Goal: Task Accomplishment & Management: Manage account settings

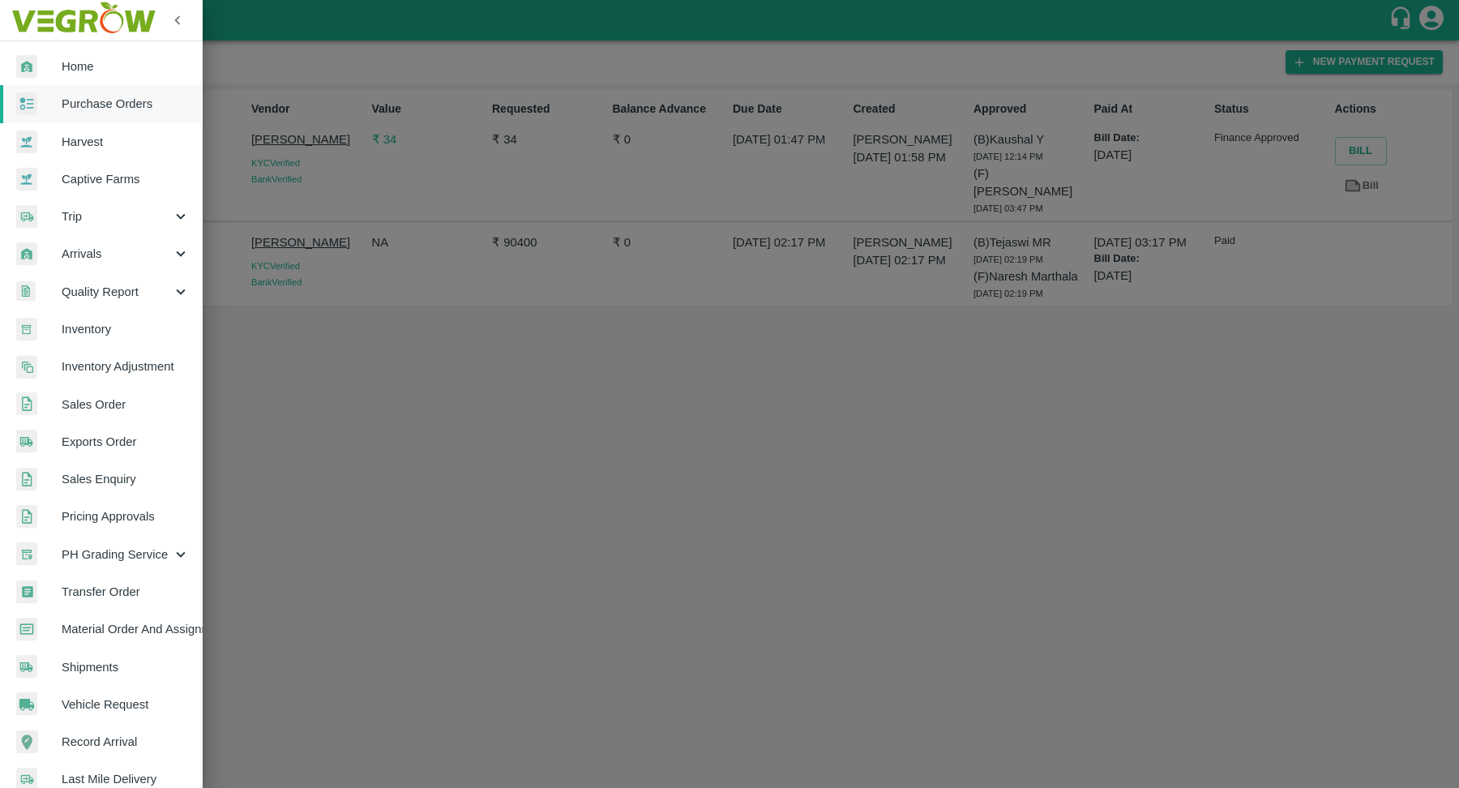
click at [131, 587] on span "Transfer Order" at bounding box center [126, 592] width 128 height 18
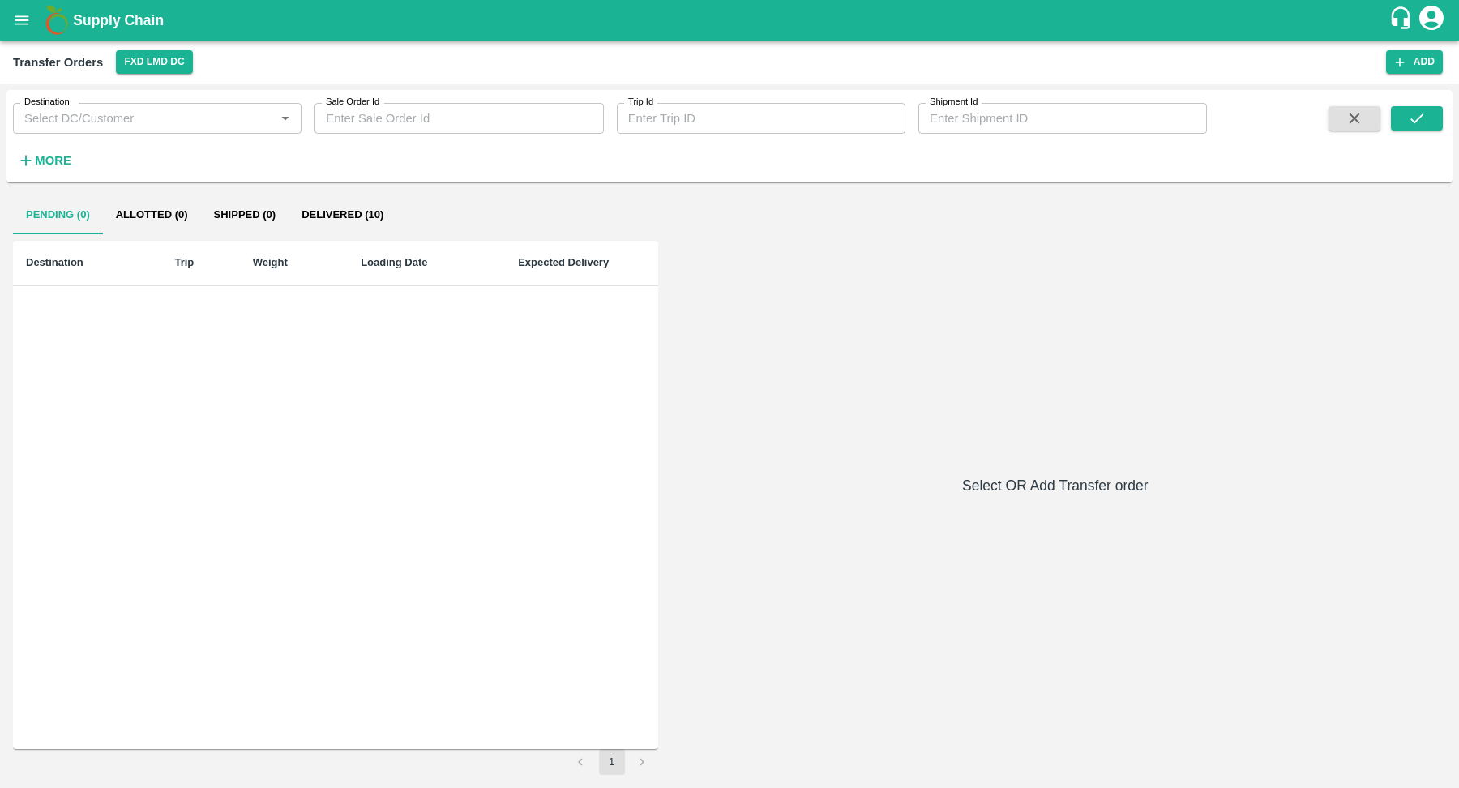
click at [329, 220] on button "Delivered (10)" at bounding box center [343, 214] width 108 height 39
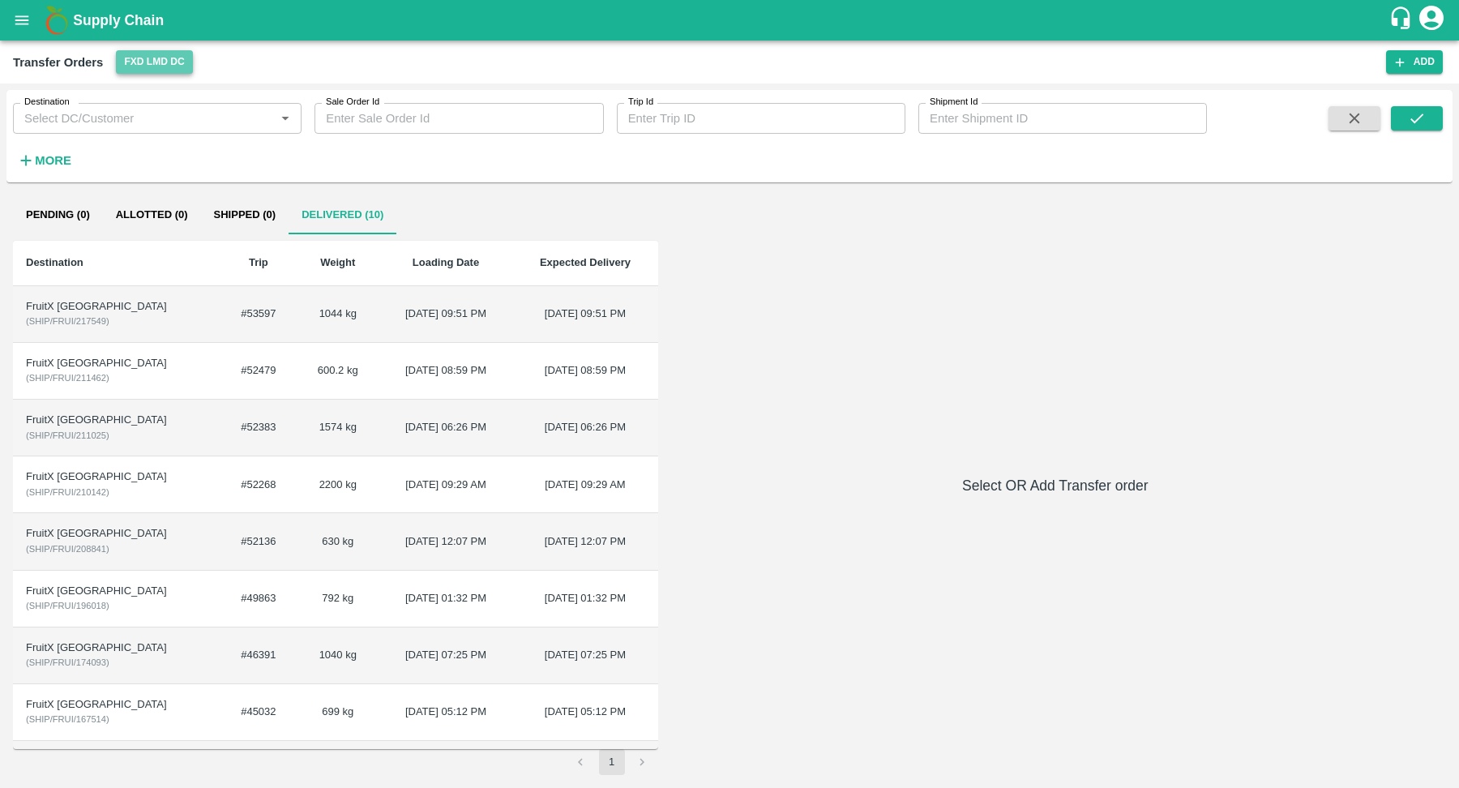
click at [142, 65] on button "FXD LMD DC" at bounding box center [154, 62] width 76 height 24
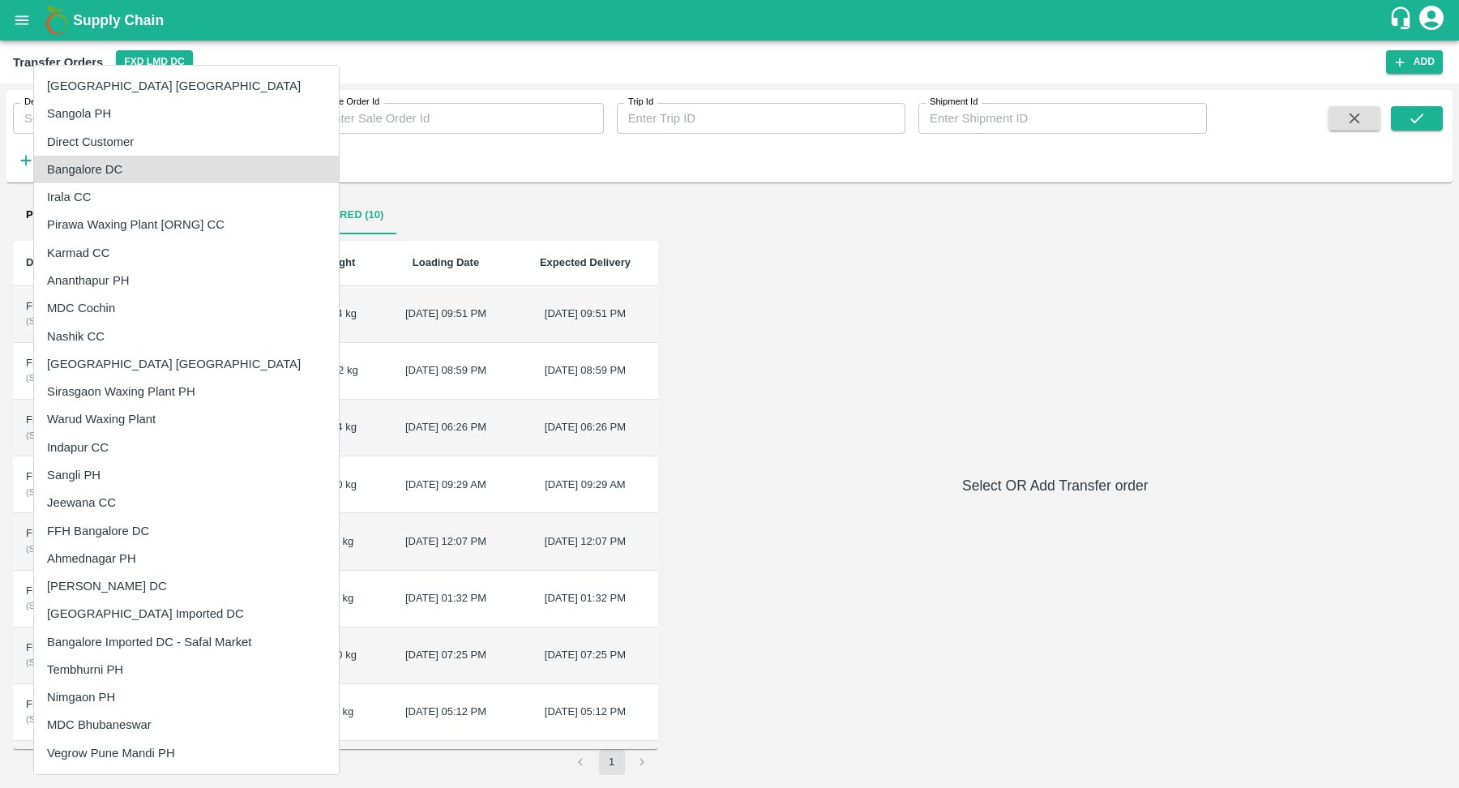
scroll to position [1137, 0]
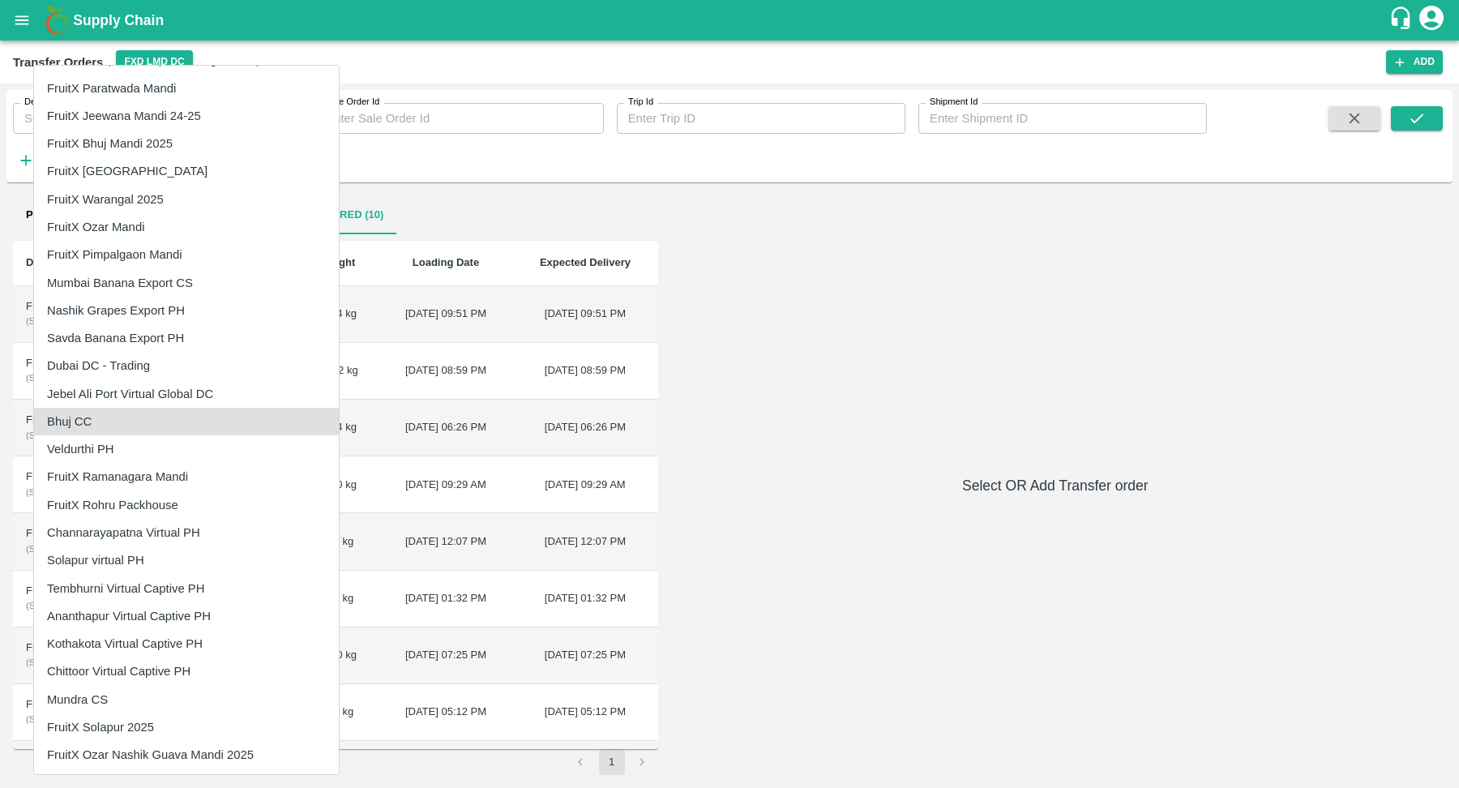
click at [146, 425] on li "Bhuj CC" at bounding box center [186, 422] width 305 height 28
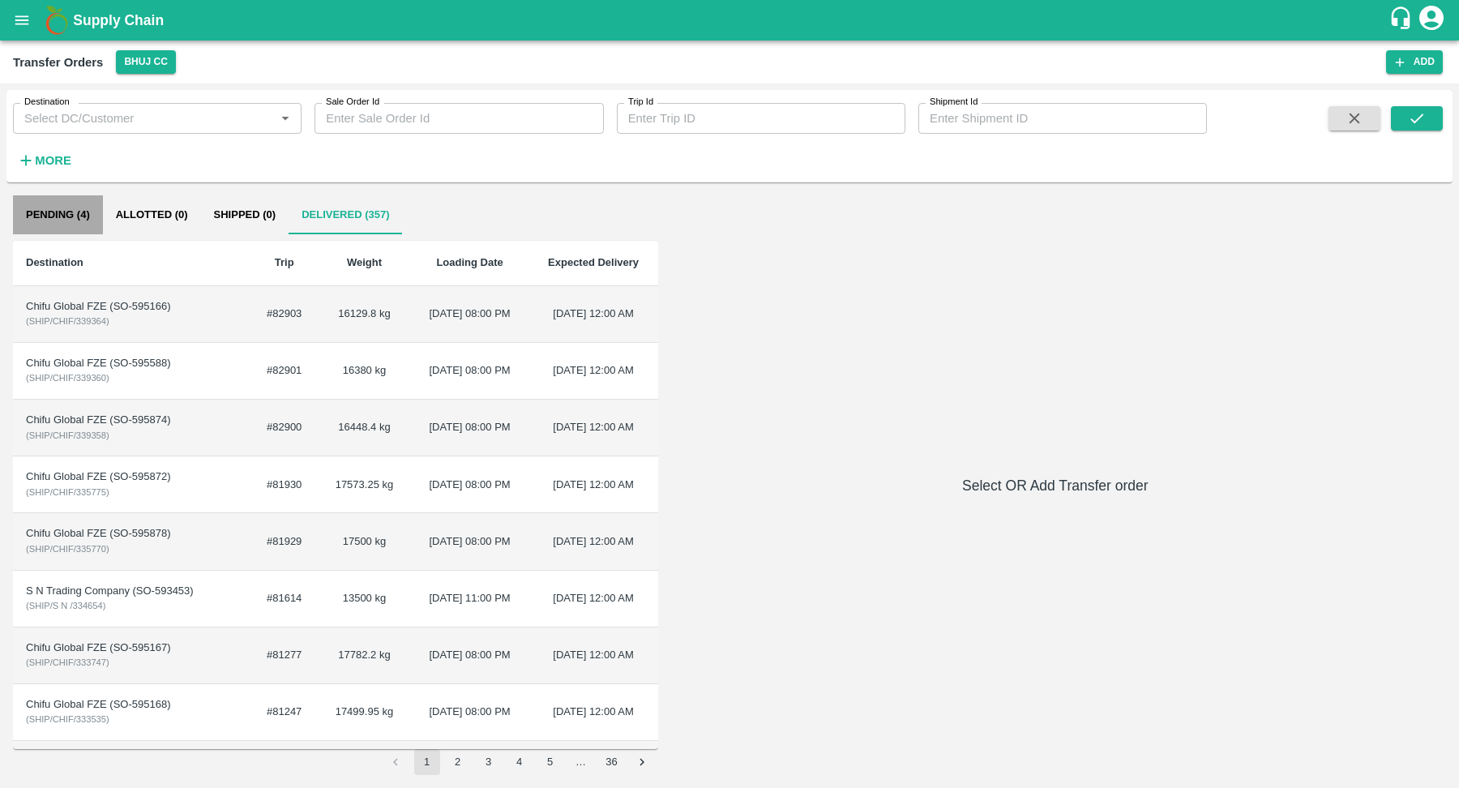
click at [48, 201] on button "Pending (4)" at bounding box center [58, 214] width 90 height 39
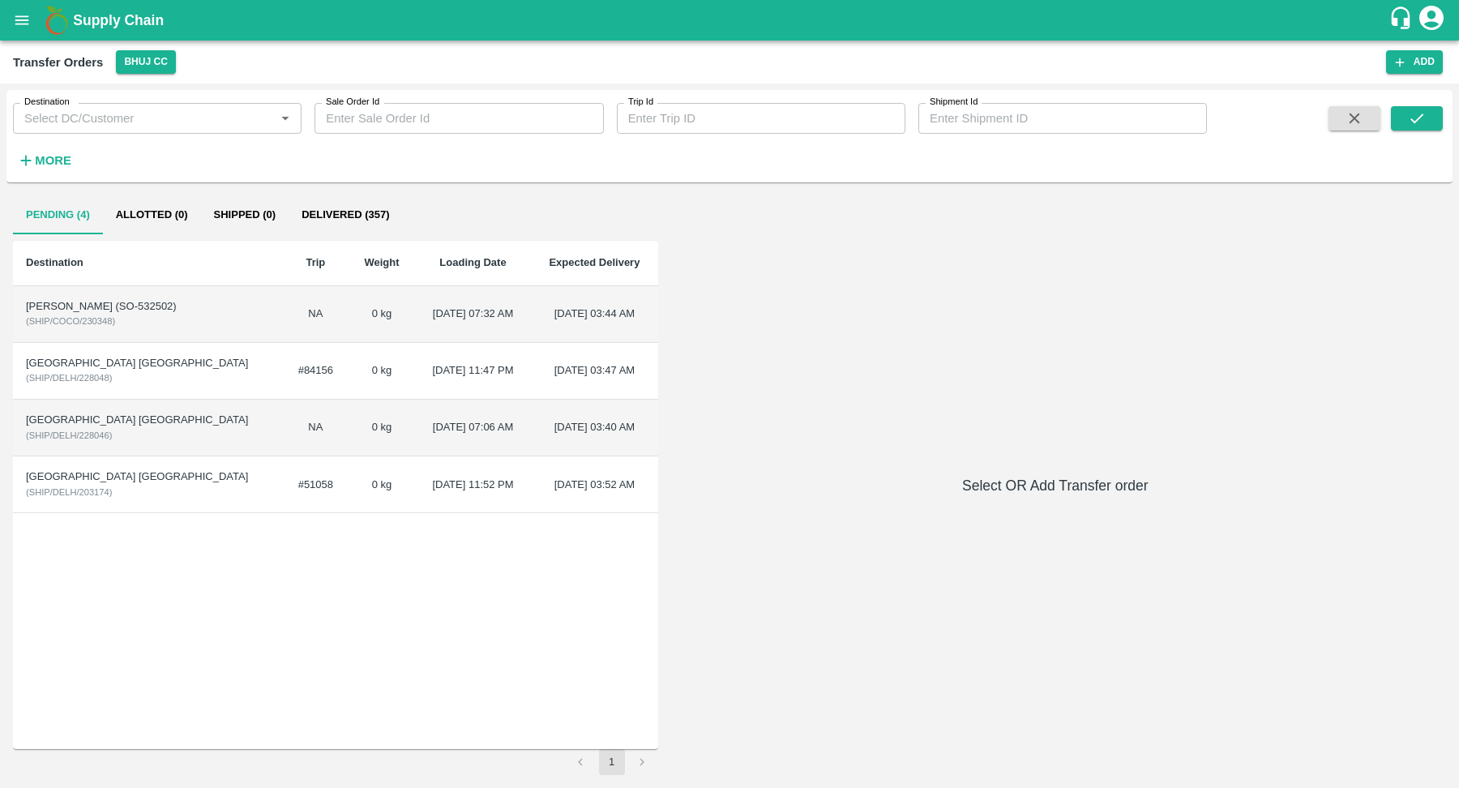
click at [184, 325] on td "[PERSON_NAME] (SO-532502) ( SHIP/COCO/230348 )" at bounding box center [147, 314] width 269 height 57
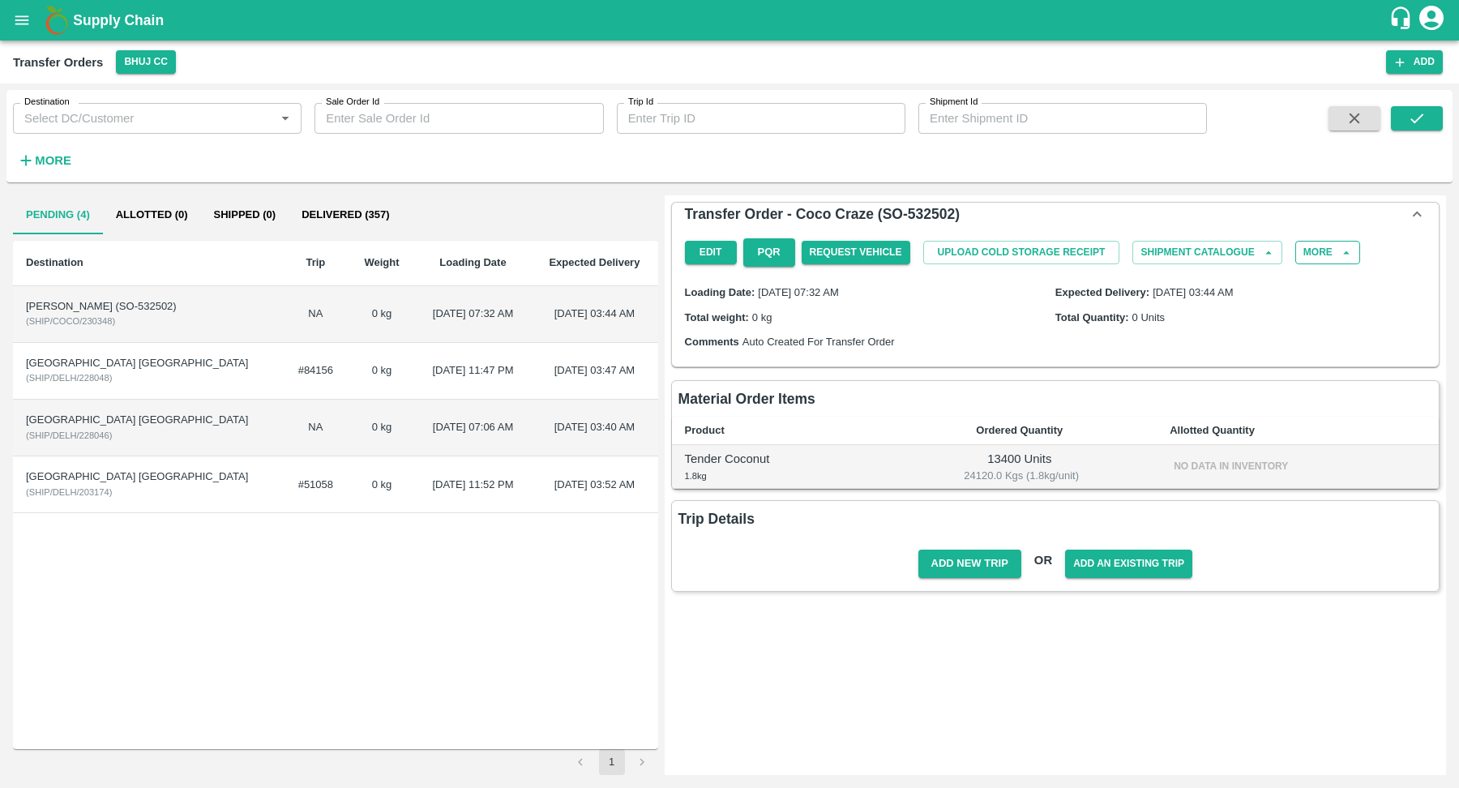
click at [1315, 258] on button "More" at bounding box center [1327, 253] width 65 height 24
click at [1308, 300] on span "Delete" at bounding box center [1316, 295] width 55 height 18
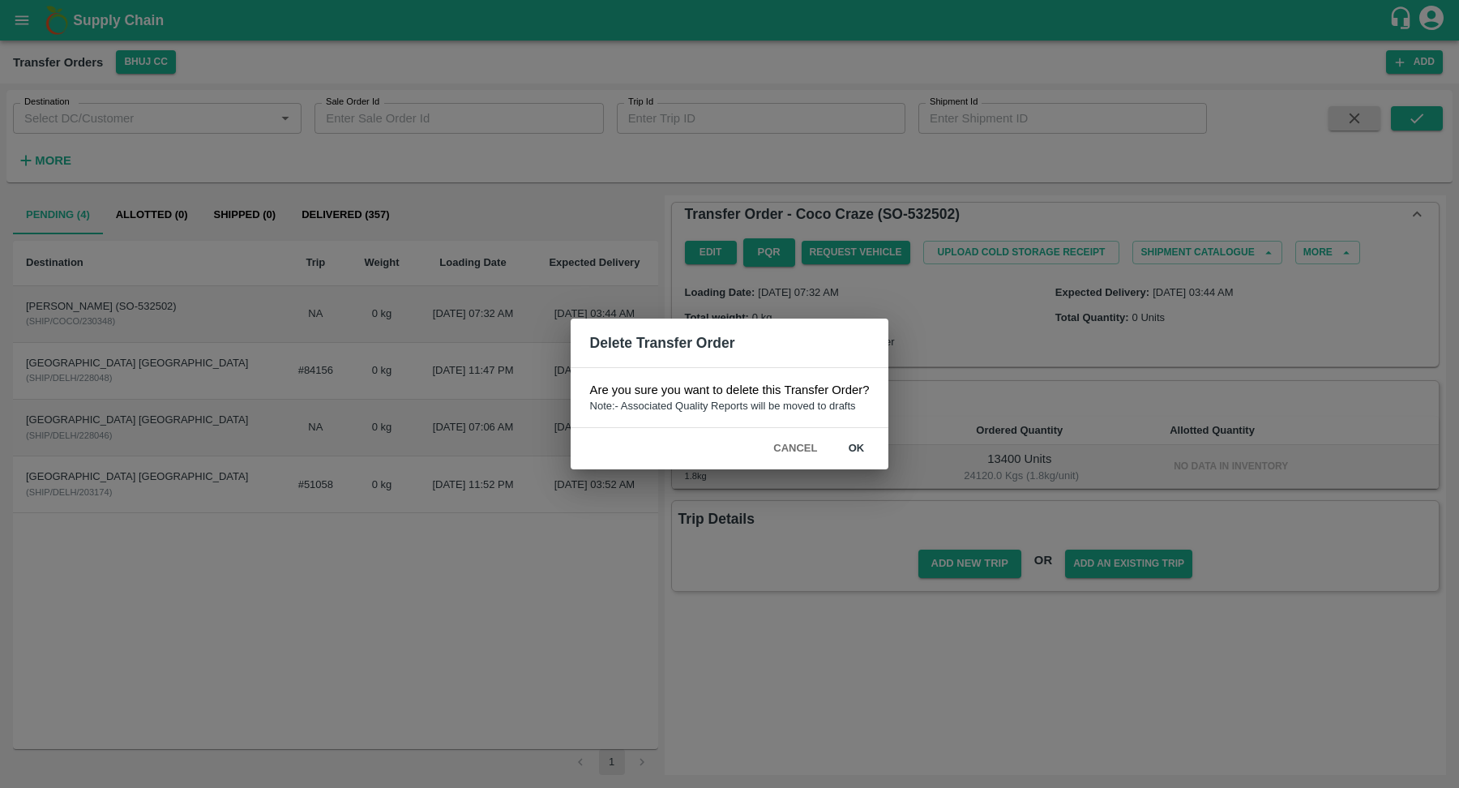
click at [858, 453] on button "ok" at bounding box center [856, 448] width 52 height 28
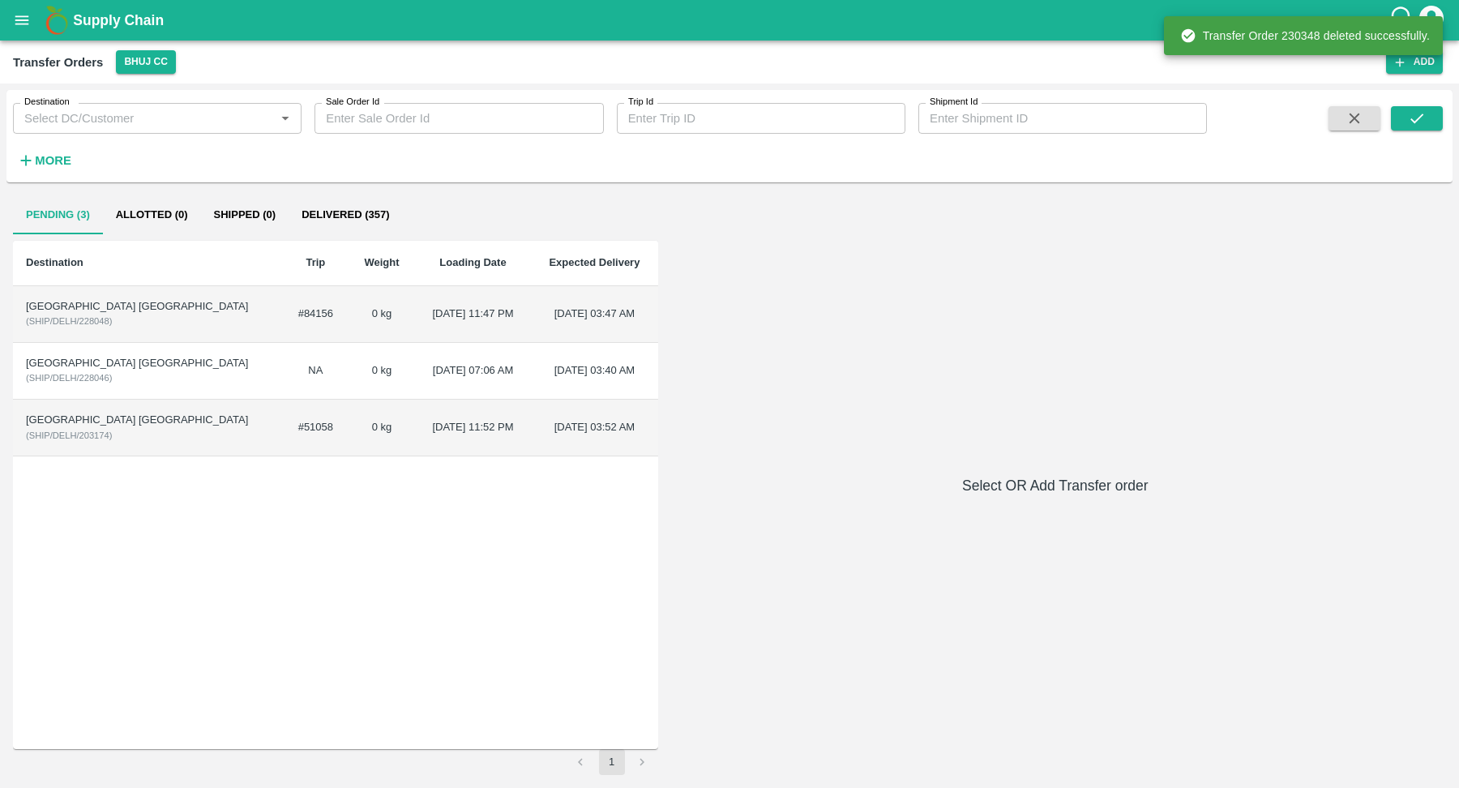
click at [282, 335] on td "#84156" at bounding box center [315, 314] width 66 height 57
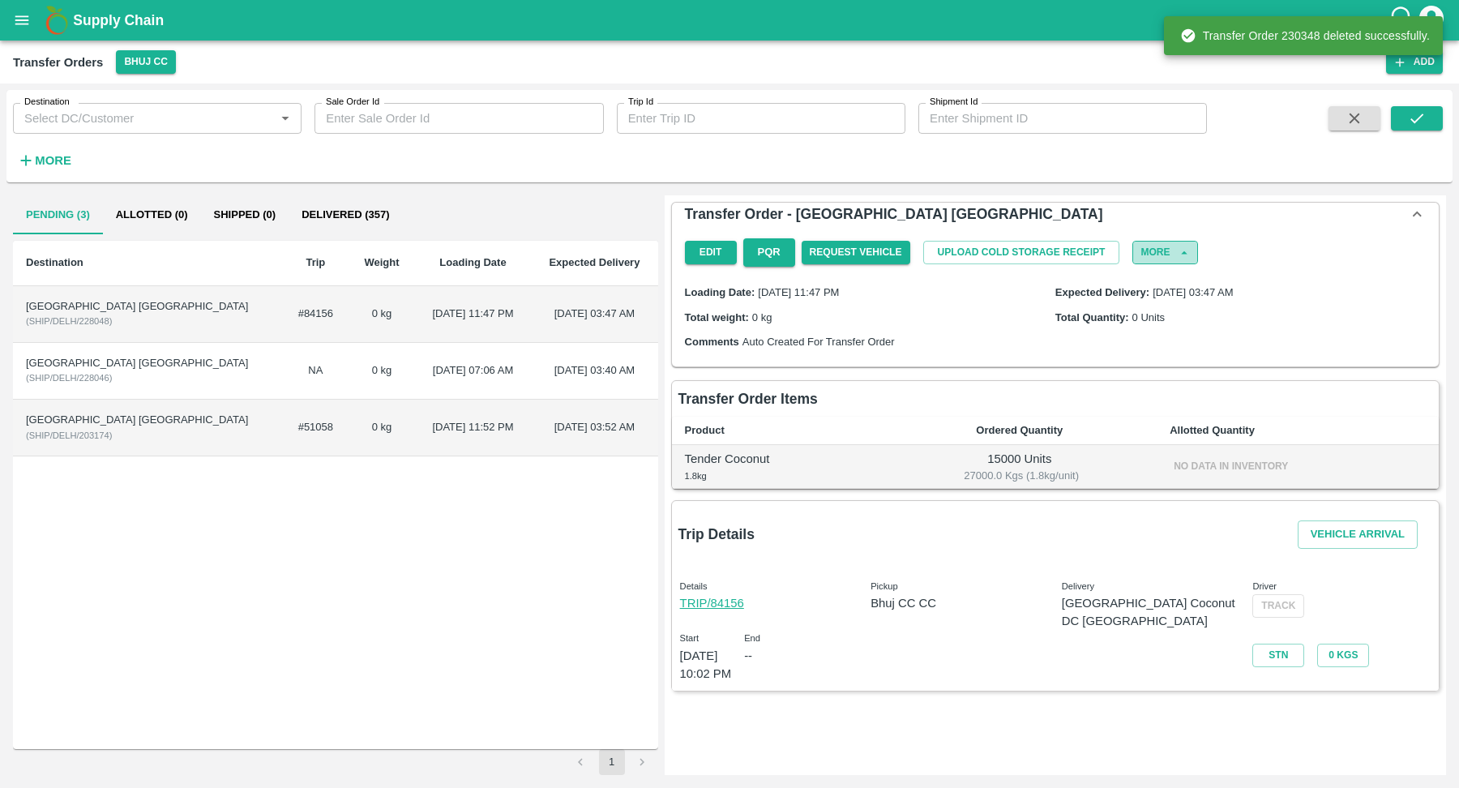
click at [1160, 241] on button "More" at bounding box center [1164, 253] width 65 height 24
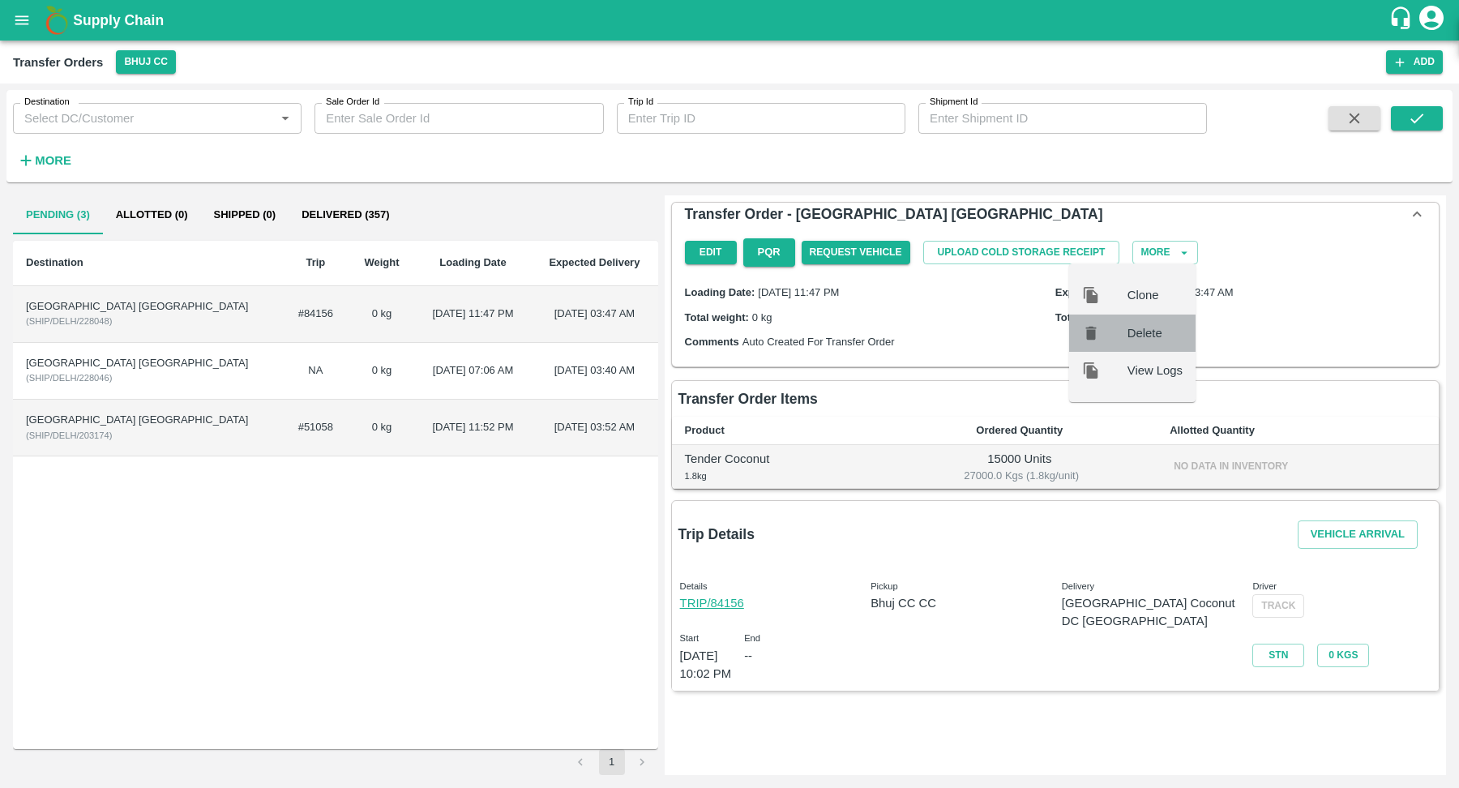
click at [1145, 332] on span "Delete" at bounding box center [1154, 333] width 55 height 18
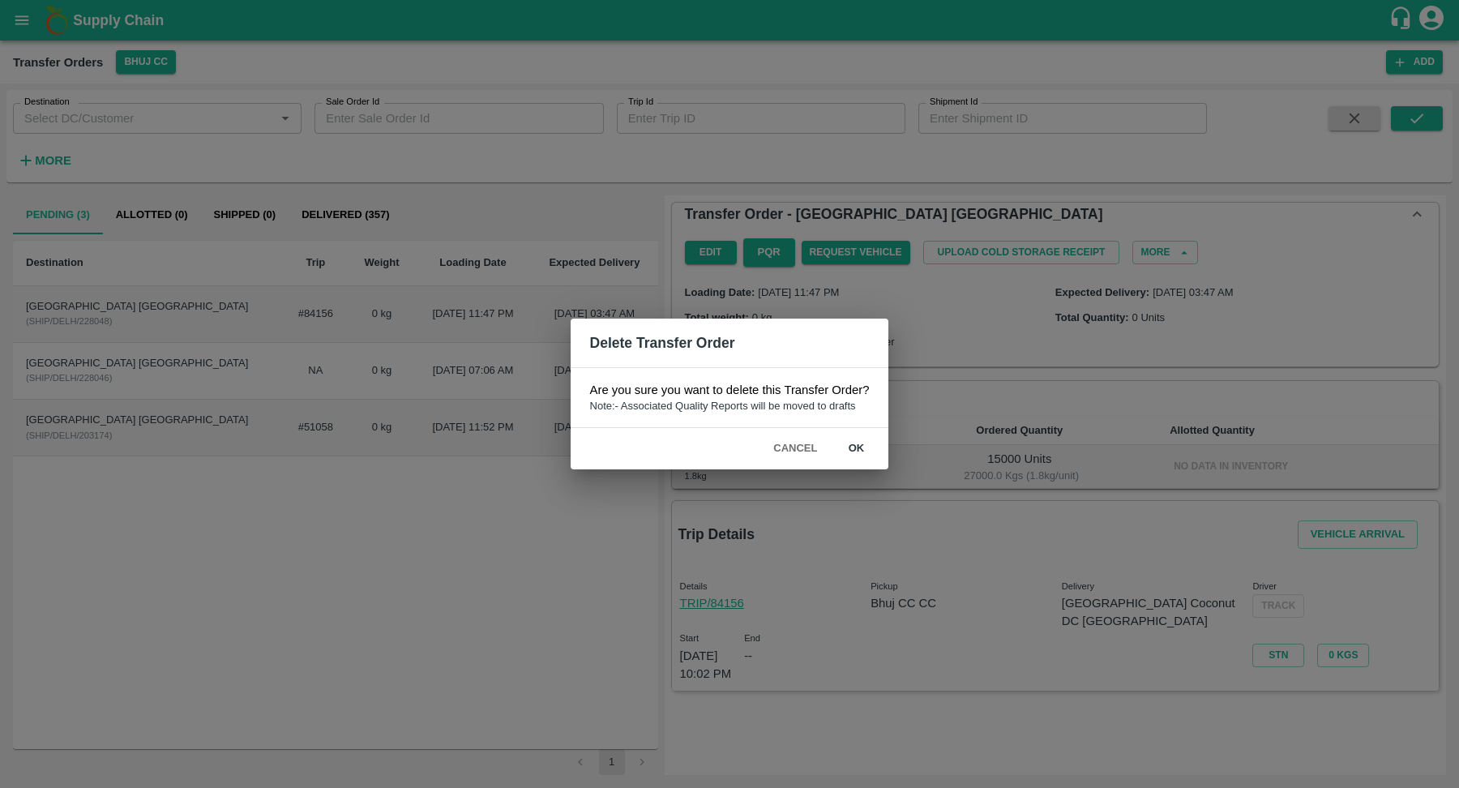
click at [850, 446] on button "ok" at bounding box center [856, 448] width 52 height 28
click at [856, 451] on button "ok" at bounding box center [856, 448] width 52 height 28
click at [797, 451] on button "Cancel" at bounding box center [795, 448] width 57 height 28
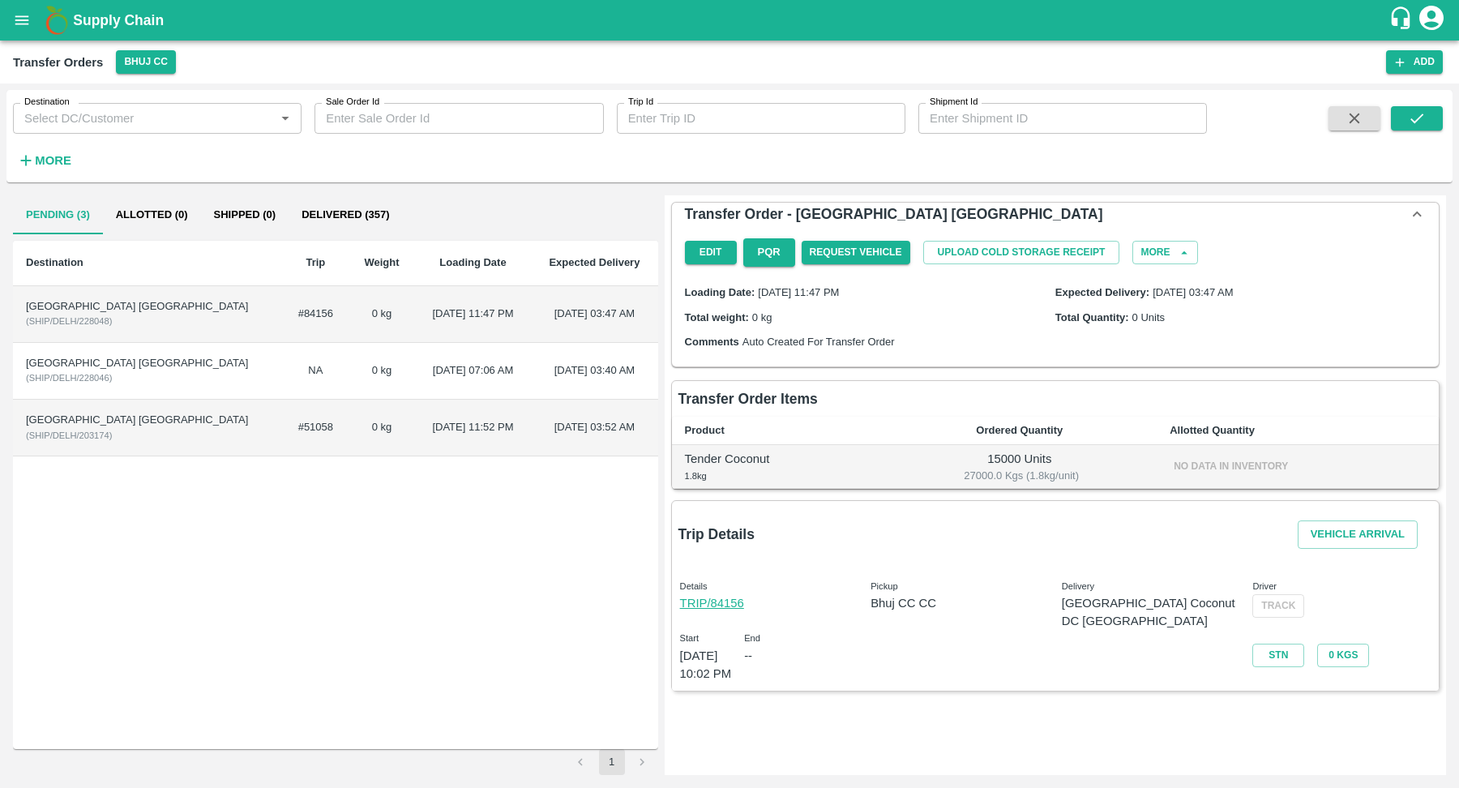
click at [17, 346] on td "Delhi Coconut DC ( SHIP/DELH/228046 )" at bounding box center [147, 371] width 269 height 57
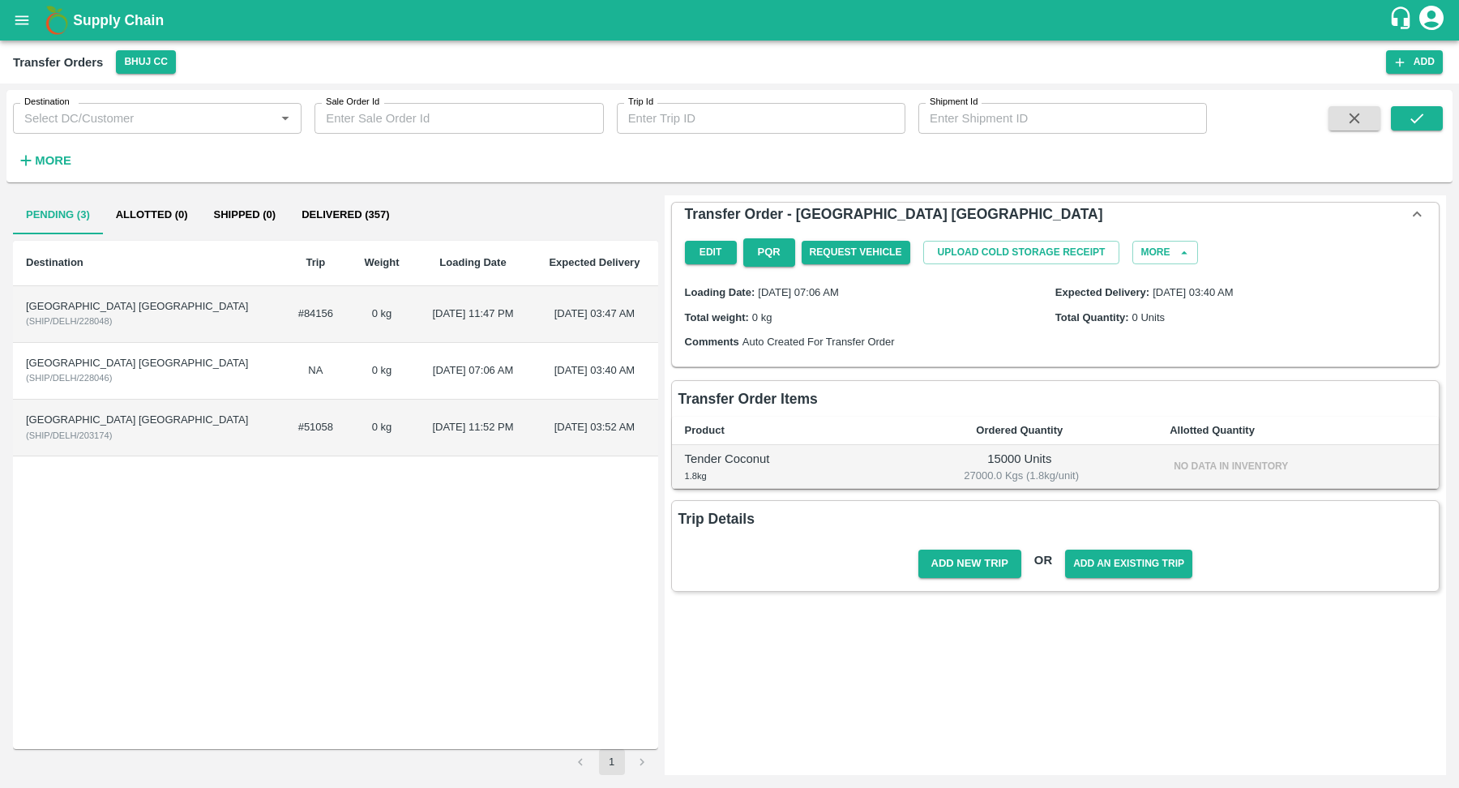
click at [72, 365] on div "[GEOGRAPHIC_DATA] [GEOGRAPHIC_DATA]" at bounding box center [147, 363] width 243 height 15
click at [1155, 245] on button "More" at bounding box center [1164, 253] width 65 height 24
click at [1136, 341] on div "Delete" at bounding box center [1132, 332] width 126 height 37
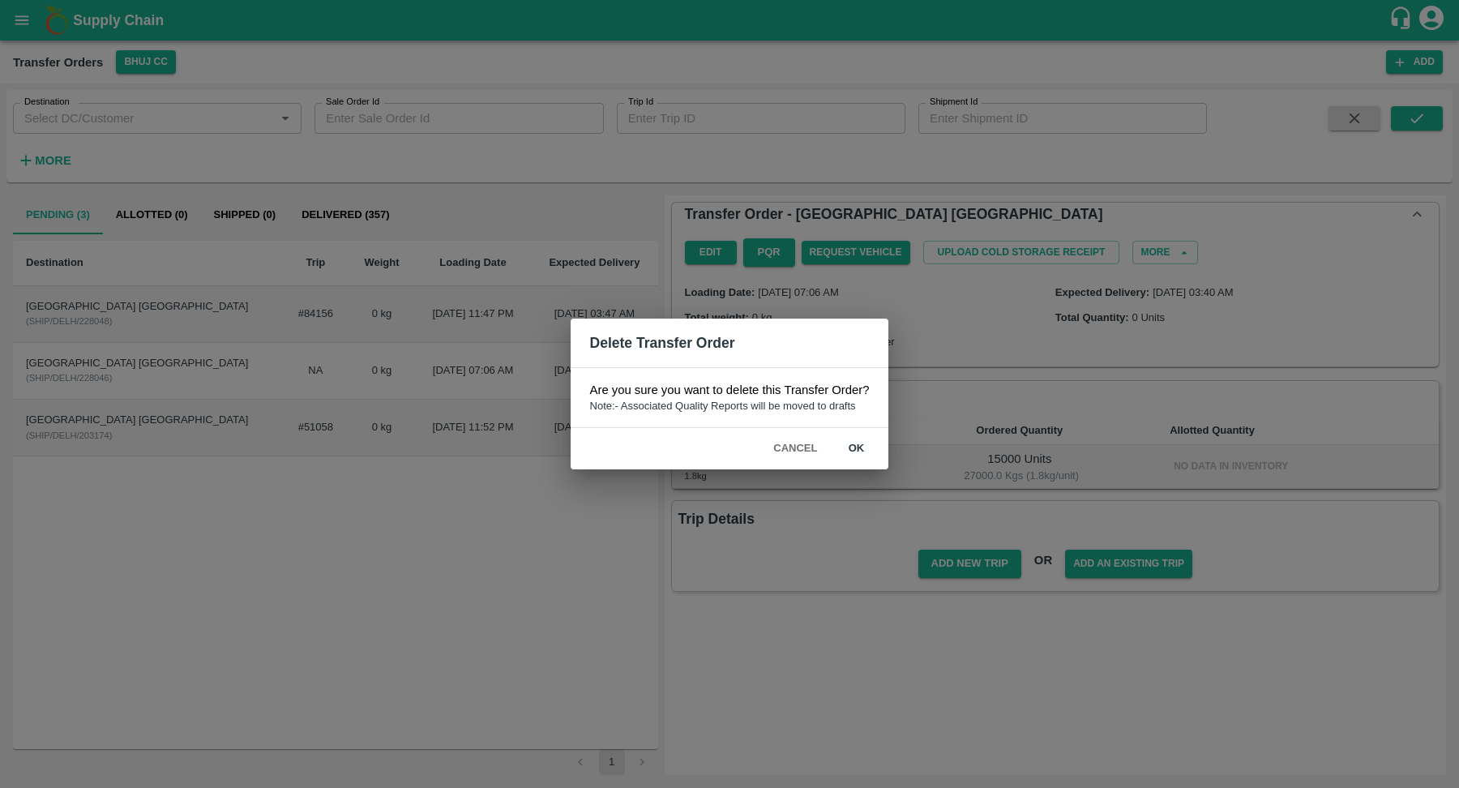
click at [855, 448] on button "ok" at bounding box center [856, 448] width 52 height 28
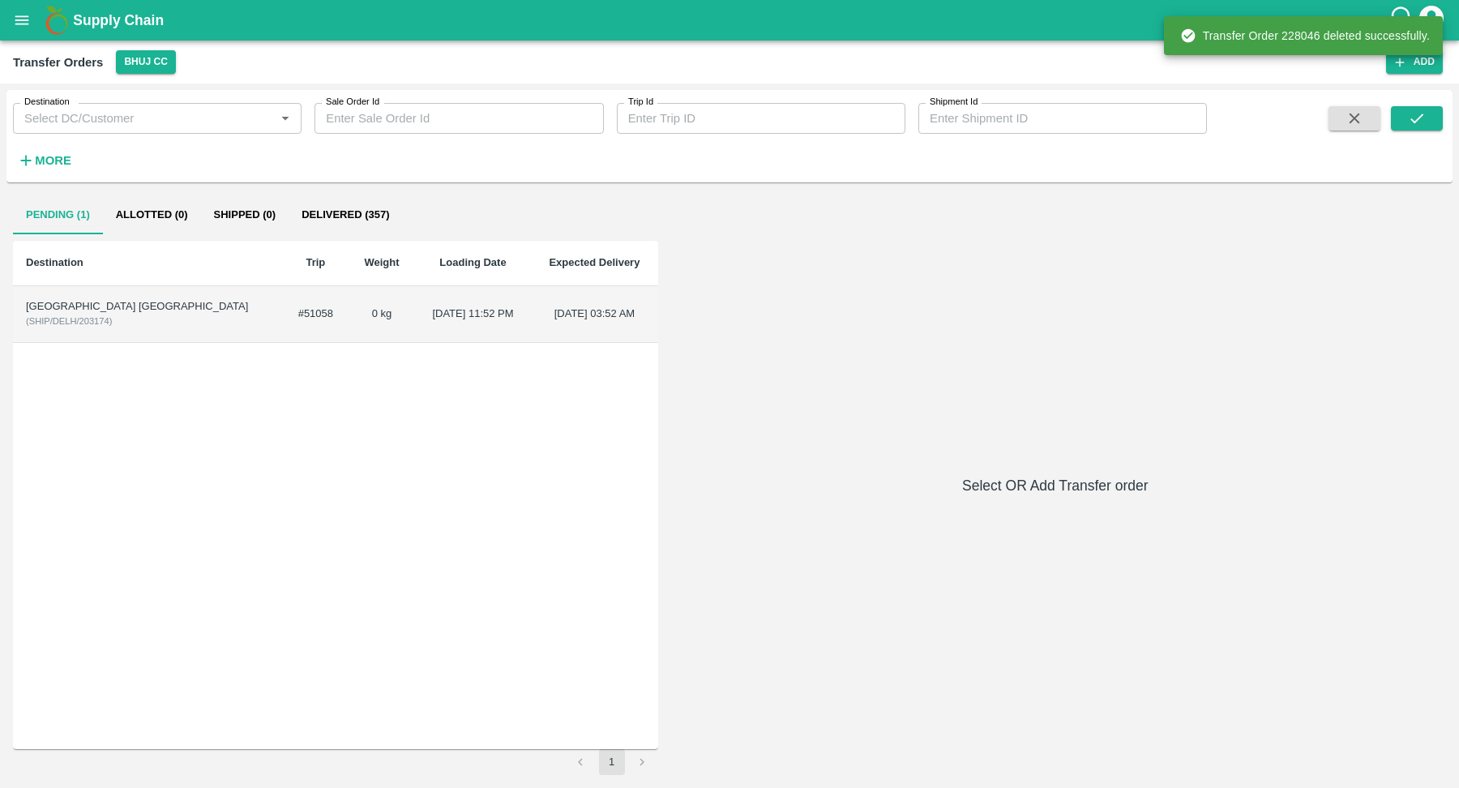
click at [132, 318] on td "Delhi Coconut DC ( SHIP/DELH/203174 )" at bounding box center [147, 314] width 269 height 57
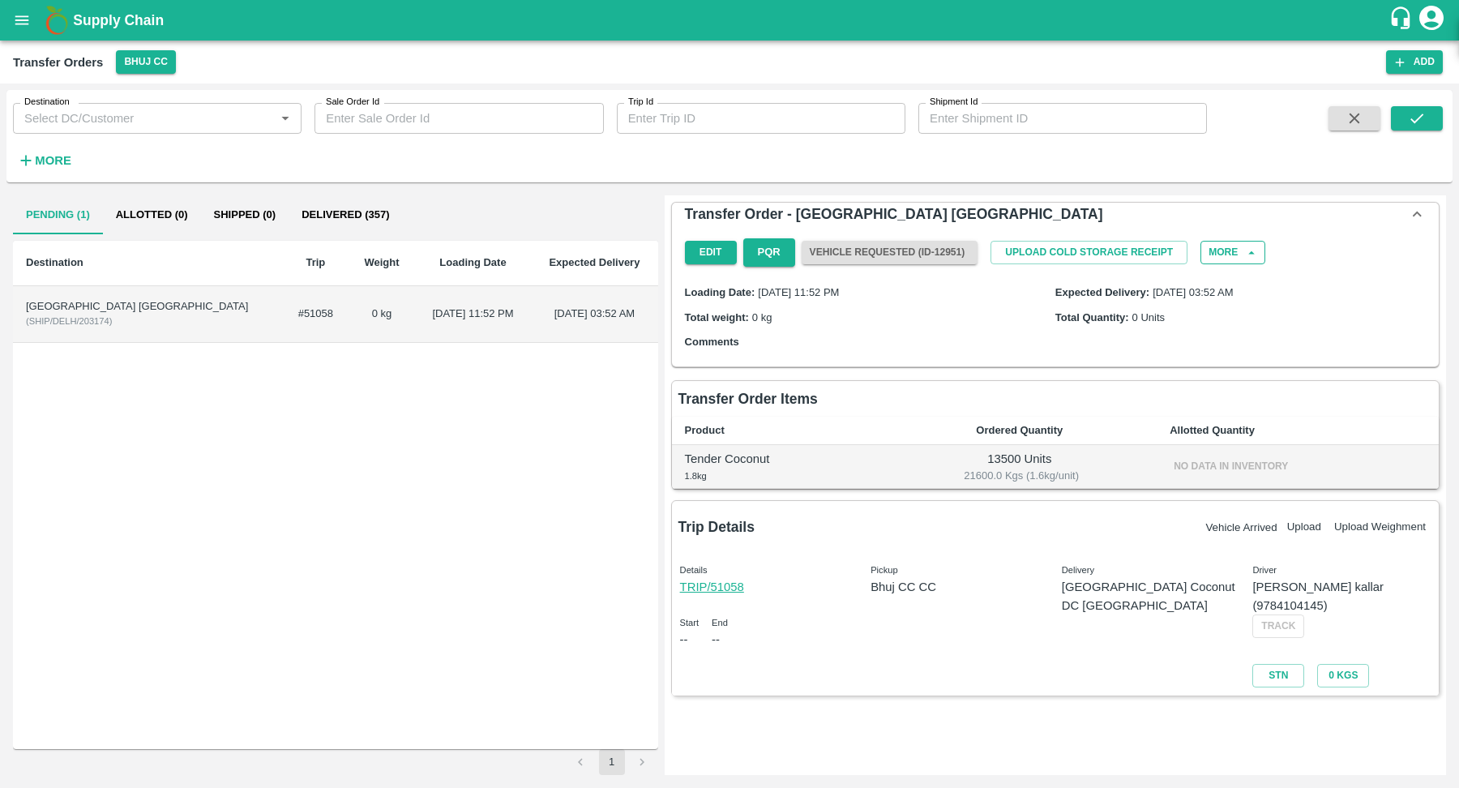
click at [1226, 248] on button "More" at bounding box center [1232, 253] width 65 height 24
click at [1216, 350] on div "Delete" at bounding box center [1215, 332] width 126 height 37
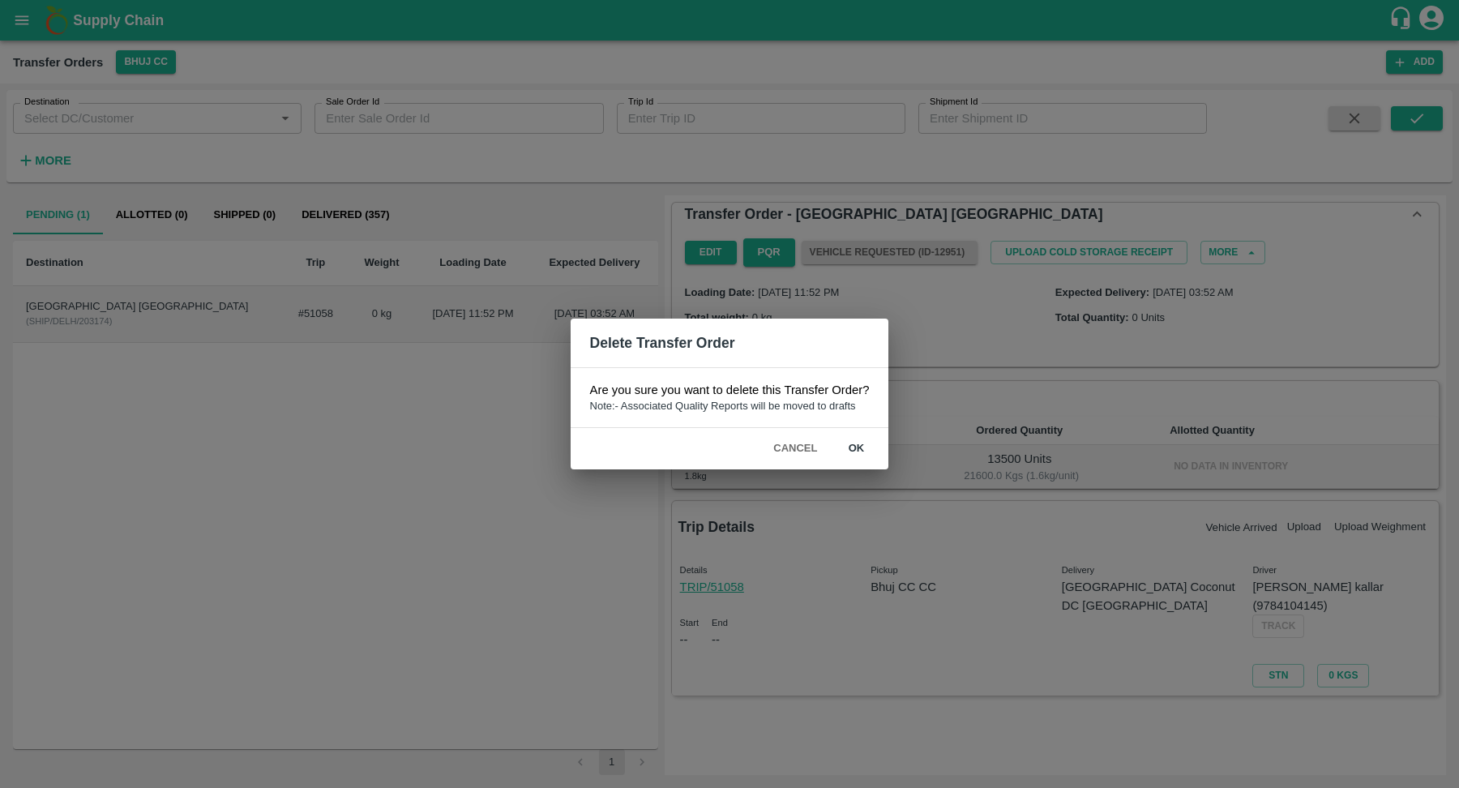
click at [853, 446] on button "ok" at bounding box center [856, 448] width 52 height 28
click at [950, 605] on div "Delete Transfer Order Are you sure you want to delete this Transfer Order? Note…" at bounding box center [729, 394] width 1459 height 788
click at [861, 444] on button "ok" at bounding box center [856, 448] width 52 height 28
click at [83, 421] on div "Delete Transfer Order Are you sure you want to delete this Transfer Order? Note…" at bounding box center [729, 394] width 1459 height 788
click at [183, 210] on div "Delete Transfer Order Are you sure you want to delete this Transfer Order? Note…" at bounding box center [729, 394] width 1459 height 788
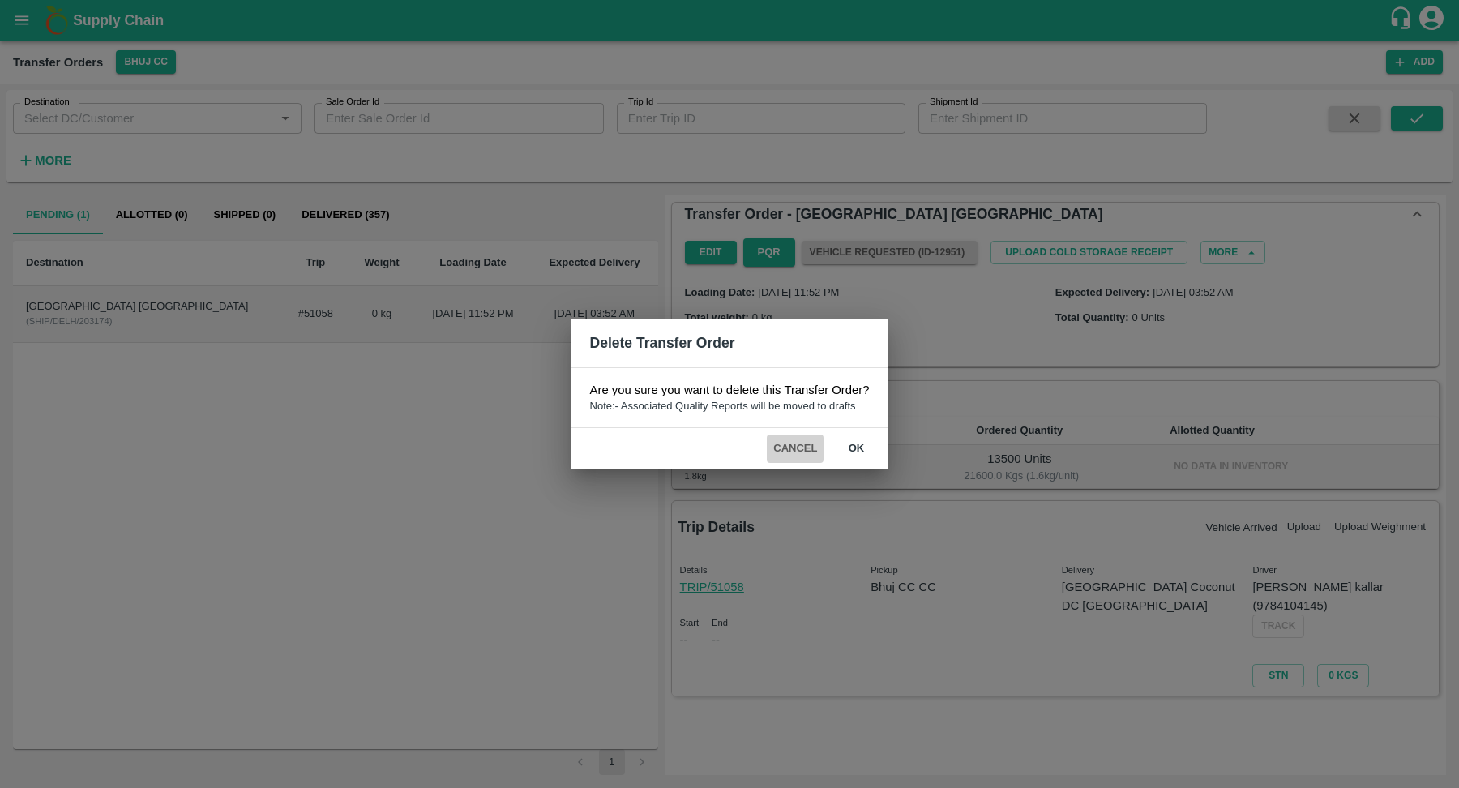
click at [771, 438] on button "Cancel" at bounding box center [795, 448] width 57 height 28
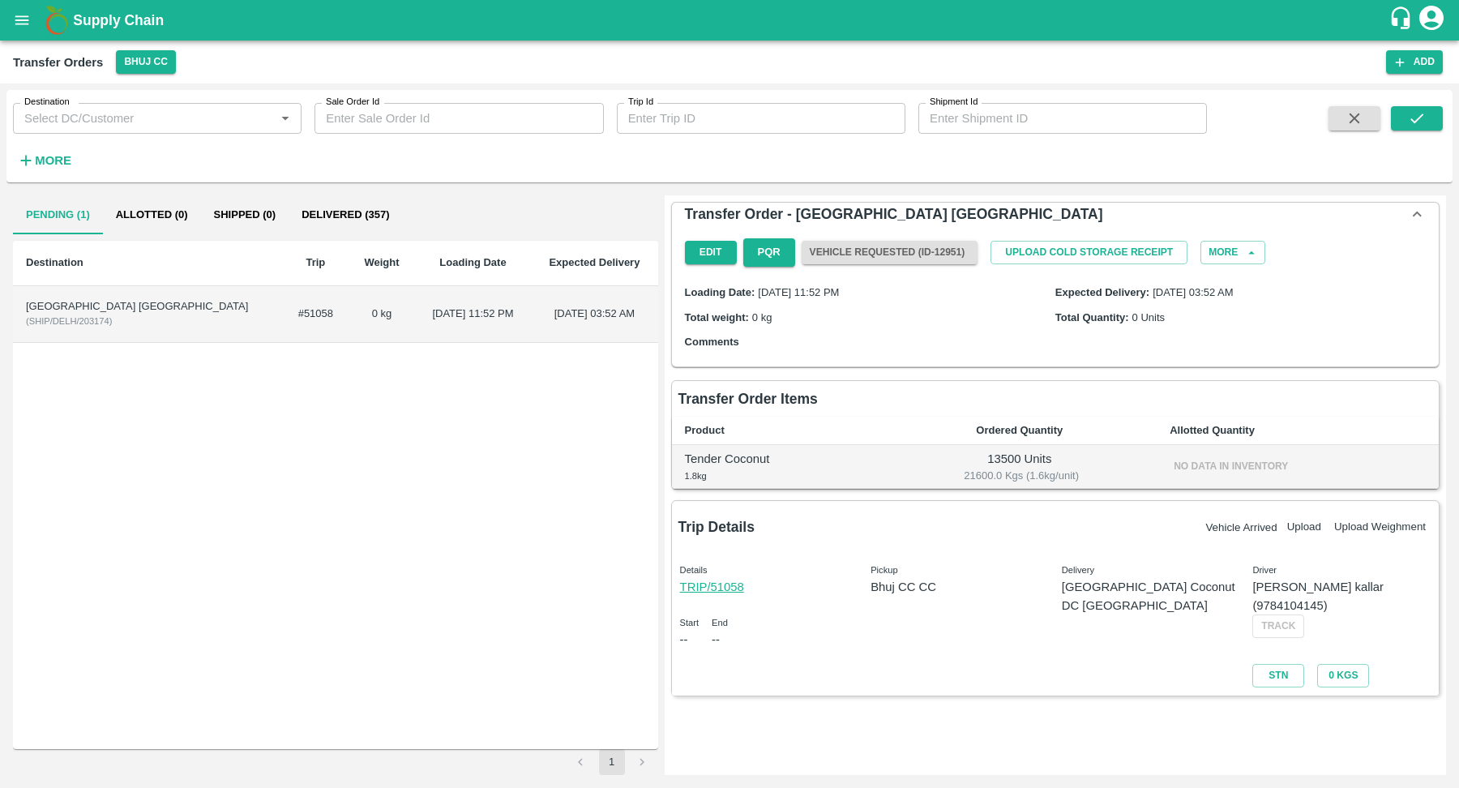
click at [177, 224] on button "Allotted (0)" at bounding box center [152, 214] width 98 height 39
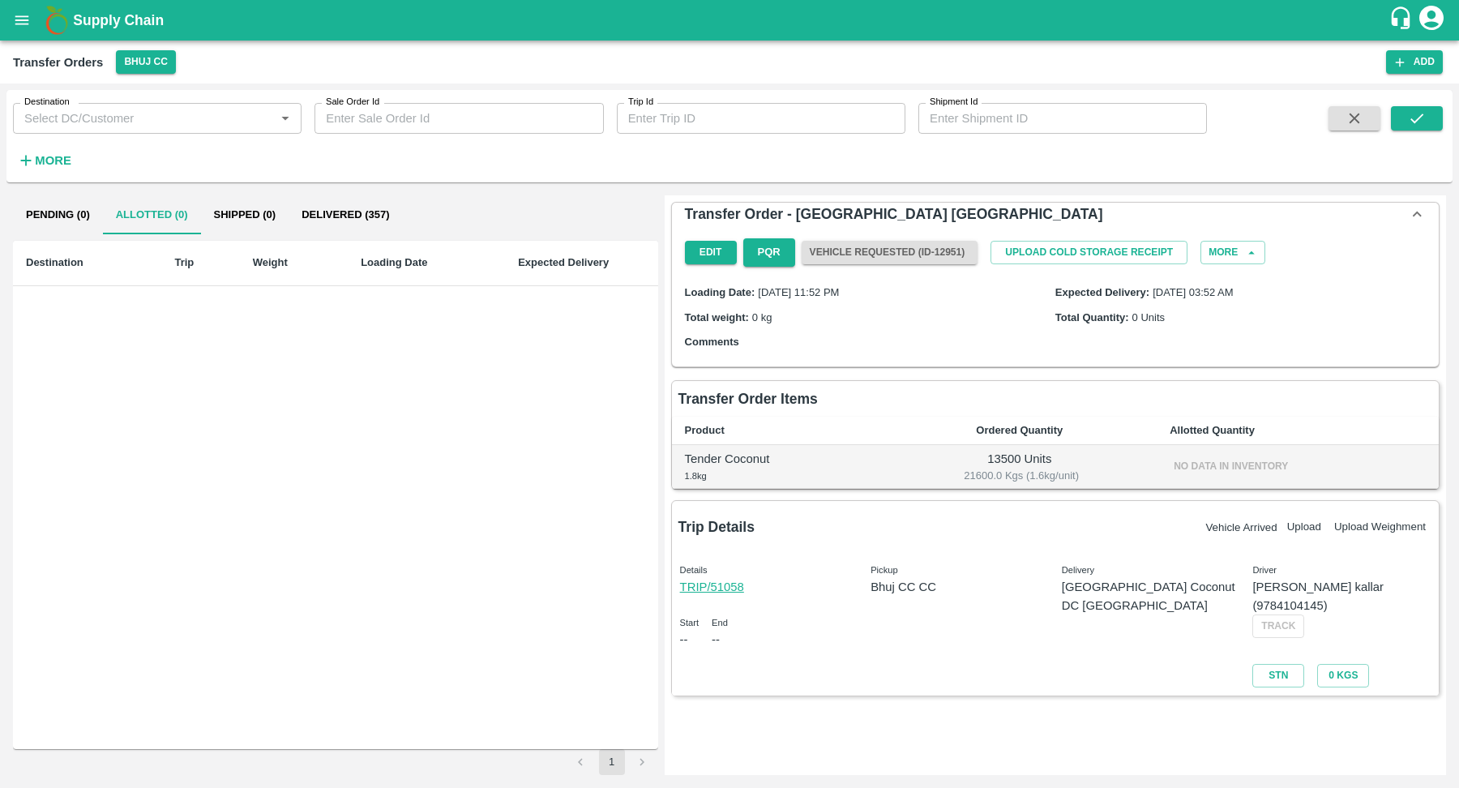
click at [96, 216] on button "Pending (0)" at bounding box center [58, 214] width 90 height 39
click at [130, 66] on button "Bhuj CC" at bounding box center [146, 62] width 60 height 24
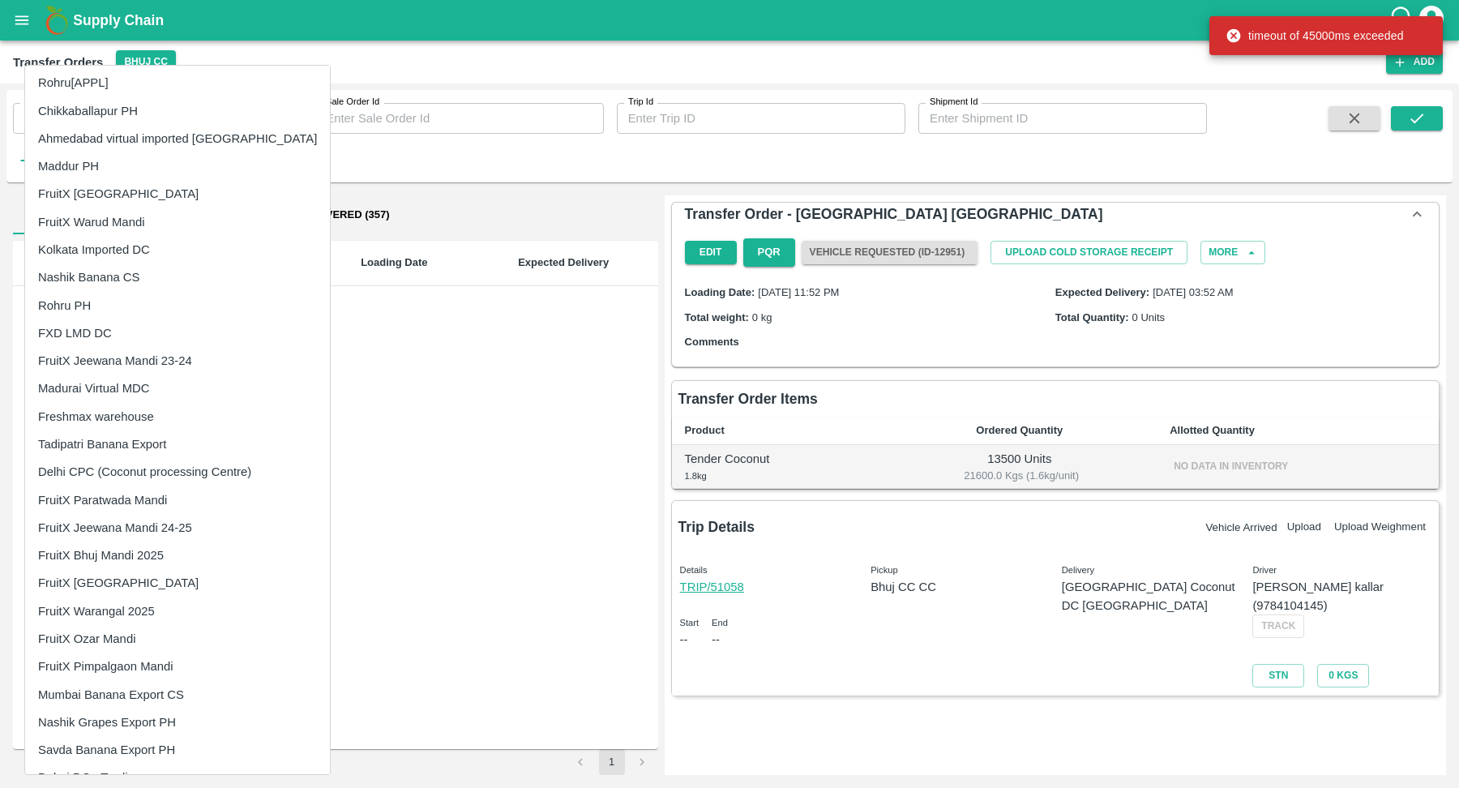
scroll to position [713, 0]
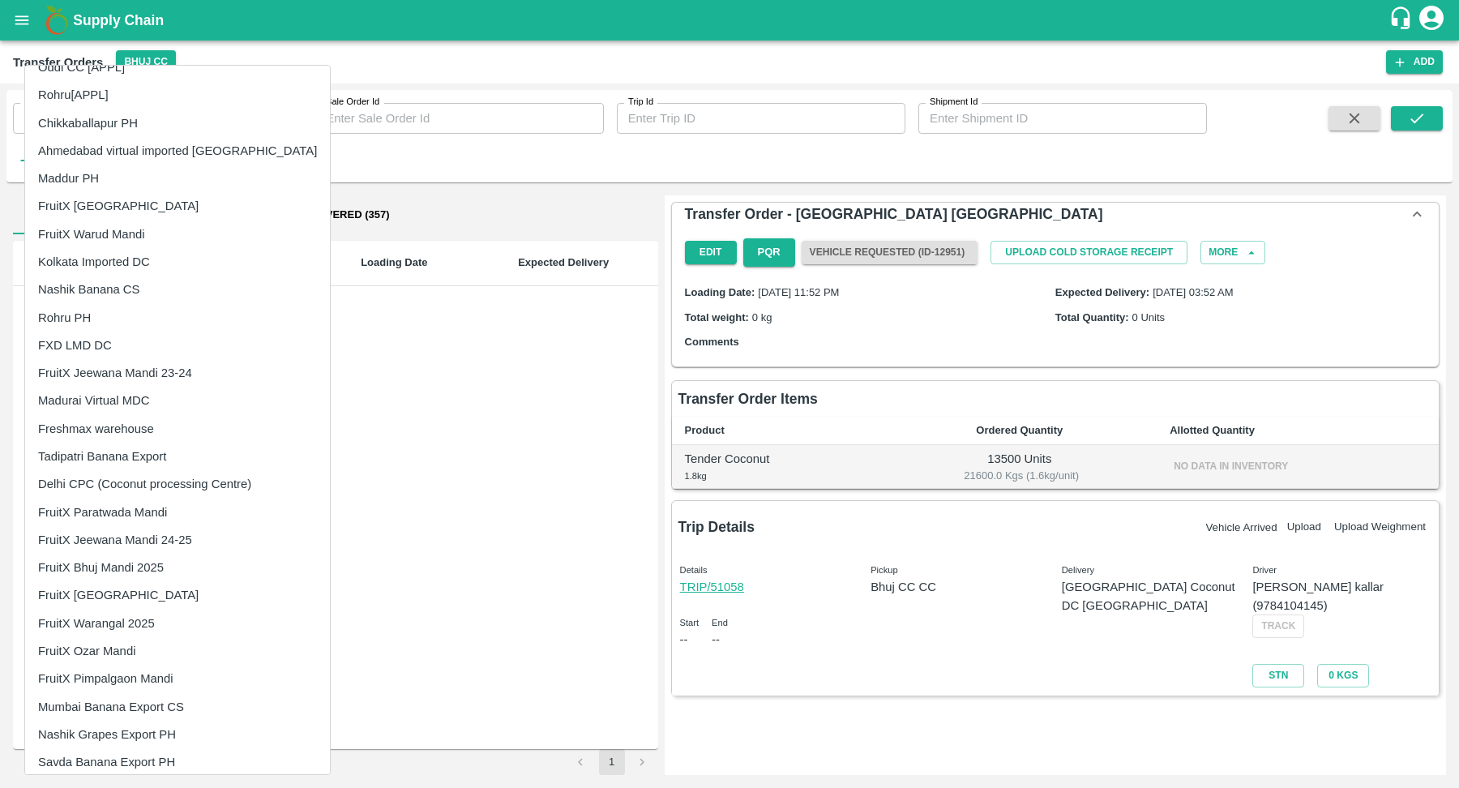
click at [130, 243] on li "FruitX Warud Mandi" at bounding box center [177, 234] width 305 height 28
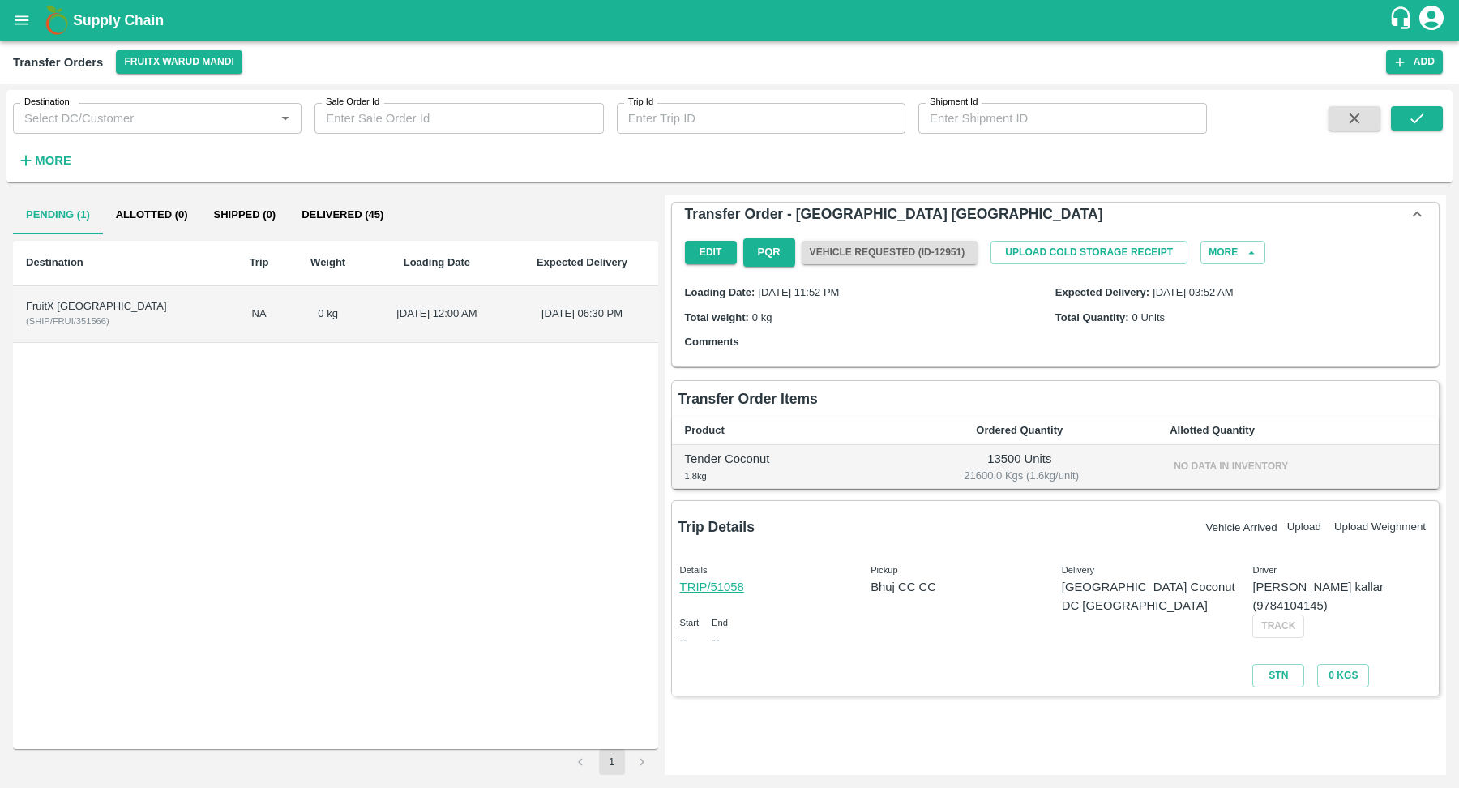
click at [289, 302] on td "0 kg" at bounding box center [328, 314] width 79 height 57
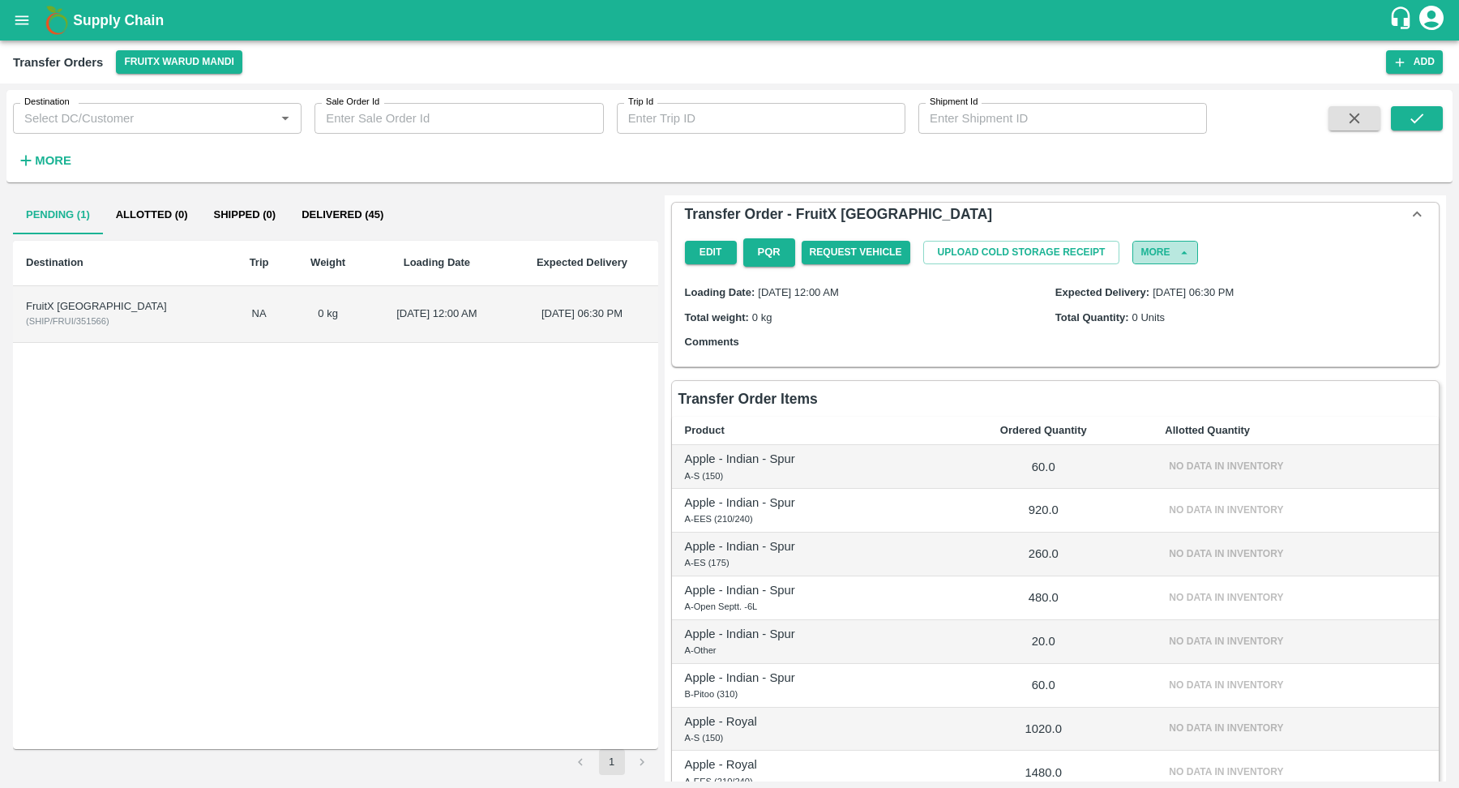
click at [1181, 257] on icon "button" at bounding box center [1184, 253] width 15 height 15
click at [1165, 259] on button "More" at bounding box center [1164, 253] width 65 height 24
click at [1151, 329] on span "Delete" at bounding box center [1156, 333] width 55 height 18
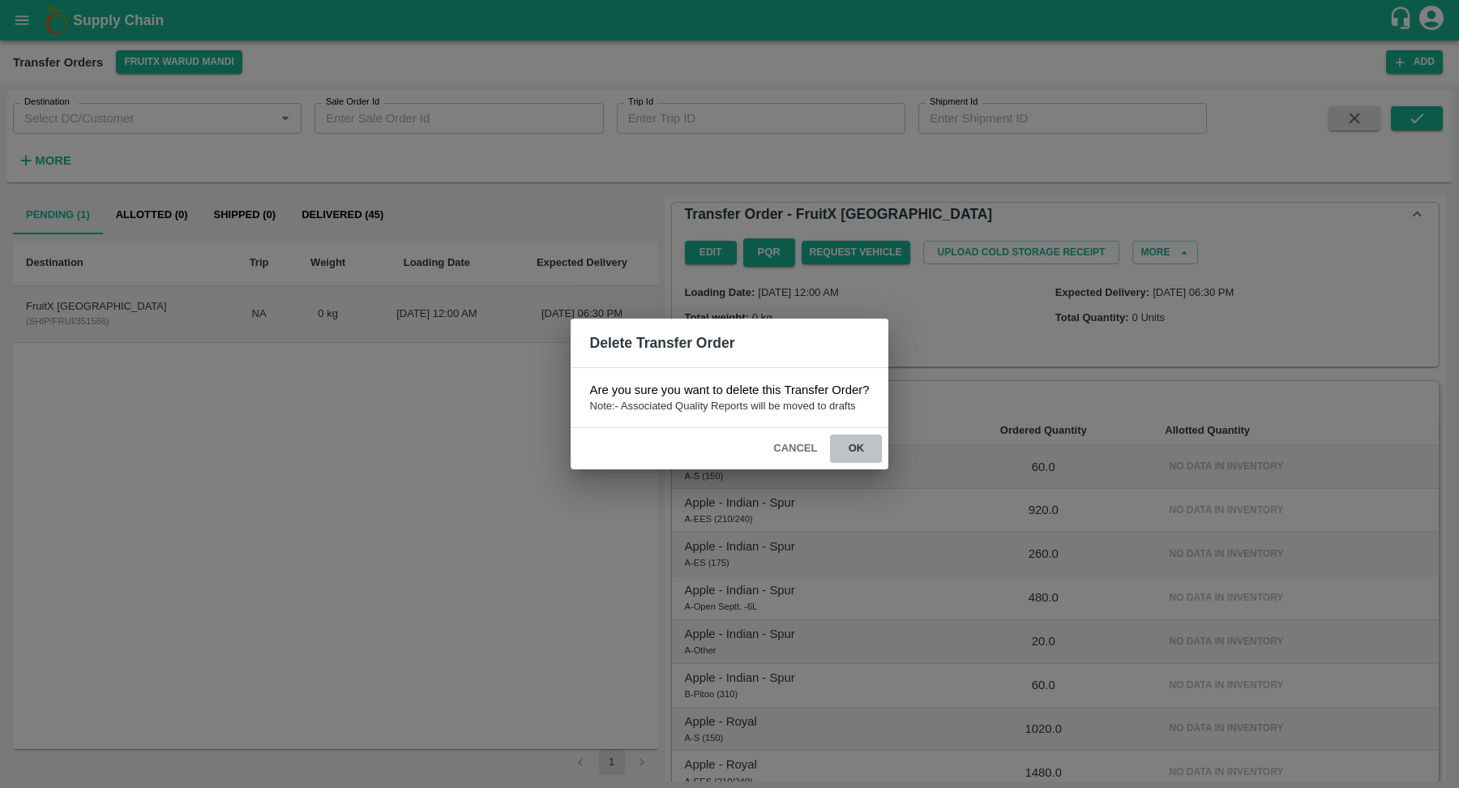
click at [851, 446] on button "ok" at bounding box center [856, 448] width 52 height 28
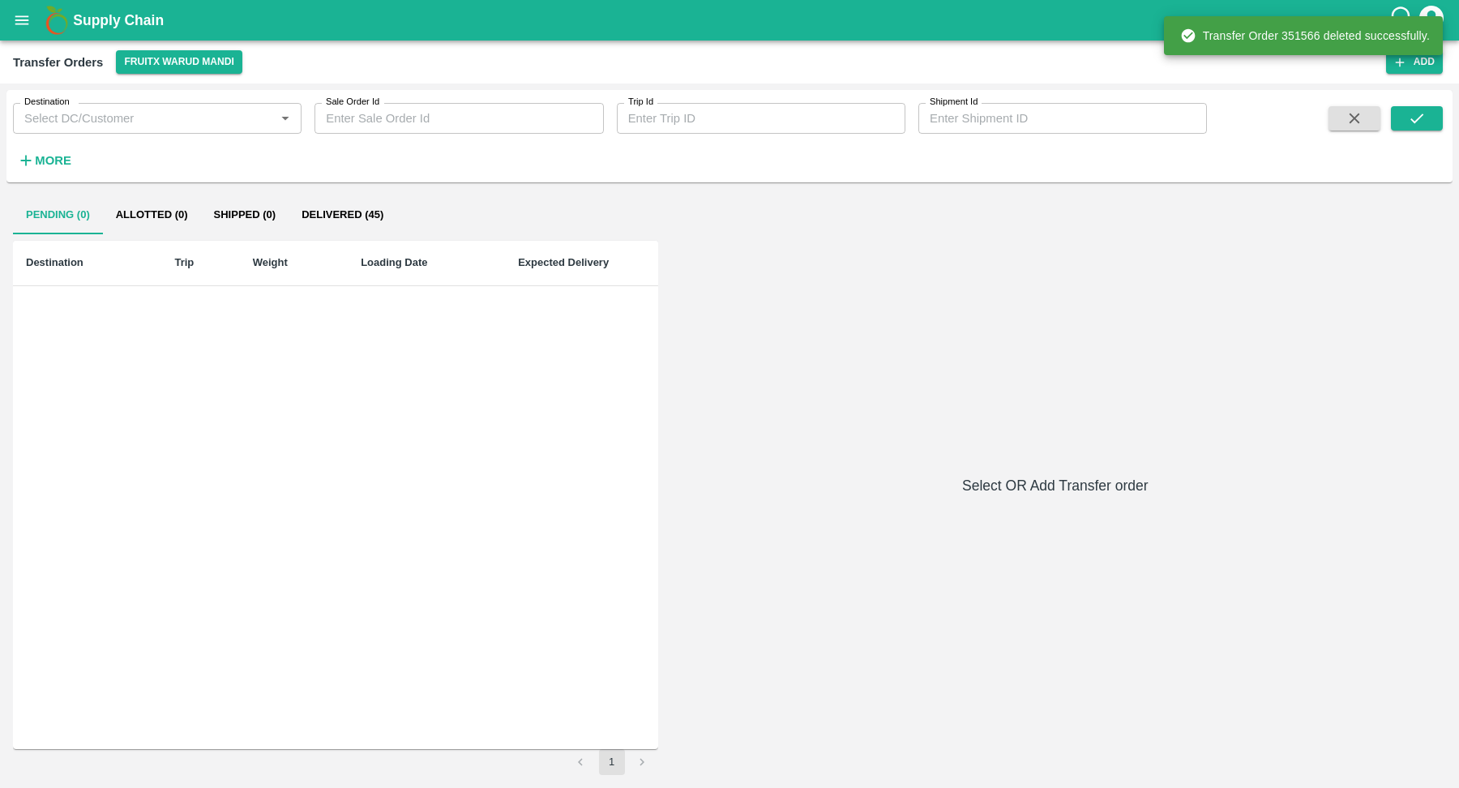
click at [994, 280] on div "Pending (0) Allotted (0) Shipped (0) Delivered (45) Destination Trip Weight Loa…" at bounding box center [729, 484] width 1433 height 579
